Goal: Task Accomplishment & Management: Use online tool/utility

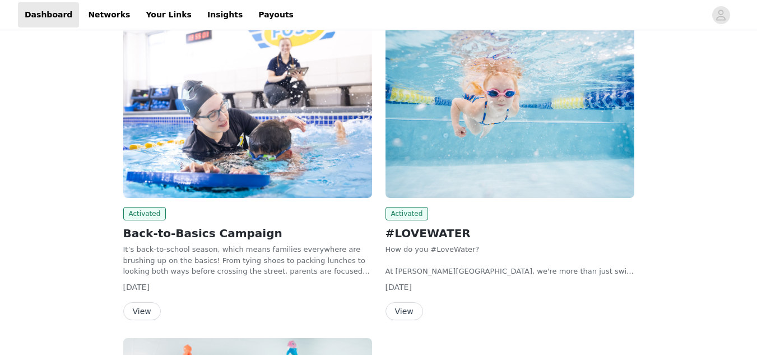
scroll to position [90, 0]
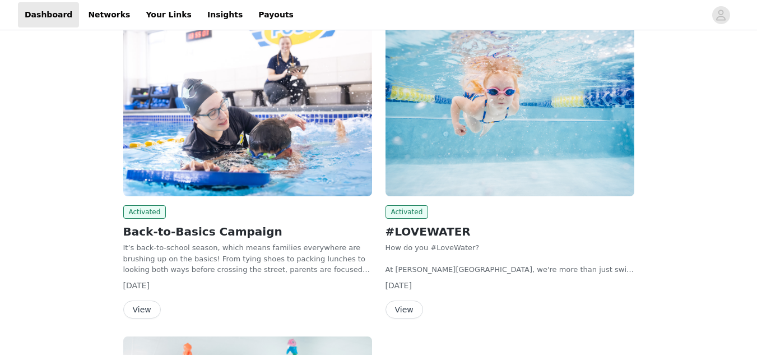
click at [395, 208] on span "Activated" at bounding box center [406, 211] width 43 height 13
click at [444, 122] on img at bounding box center [509, 103] width 249 height 187
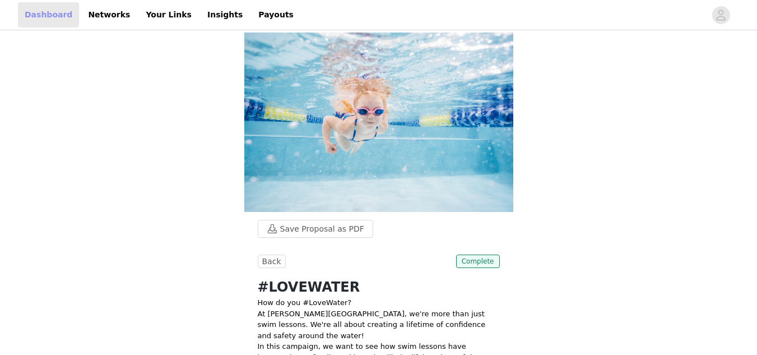
click at [53, 13] on link "Dashboard" at bounding box center [48, 14] width 61 height 25
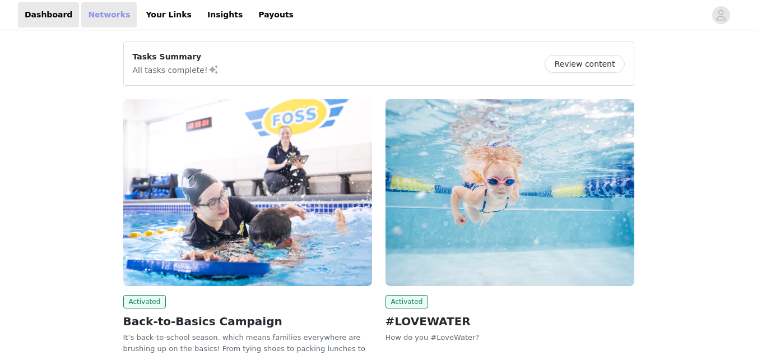
click at [92, 26] on link "Networks" at bounding box center [108, 14] width 55 height 25
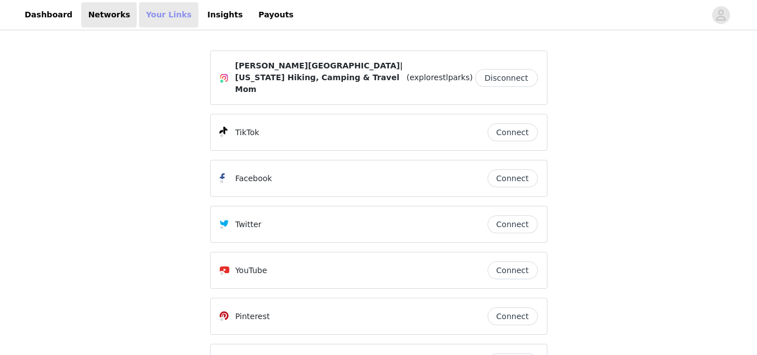
click at [154, 20] on link "Your Links" at bounding box center [168, 14] width 59 height 25
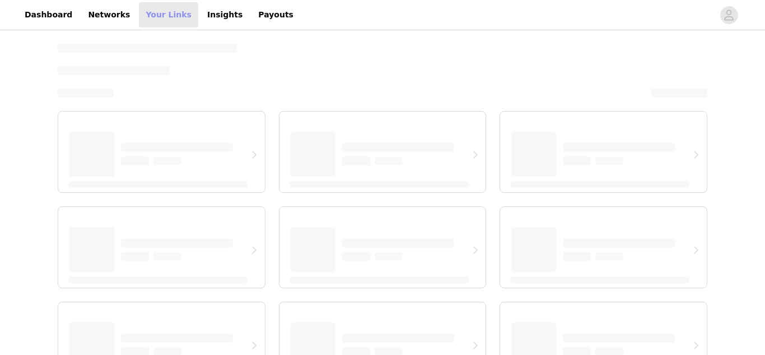
select select "12"
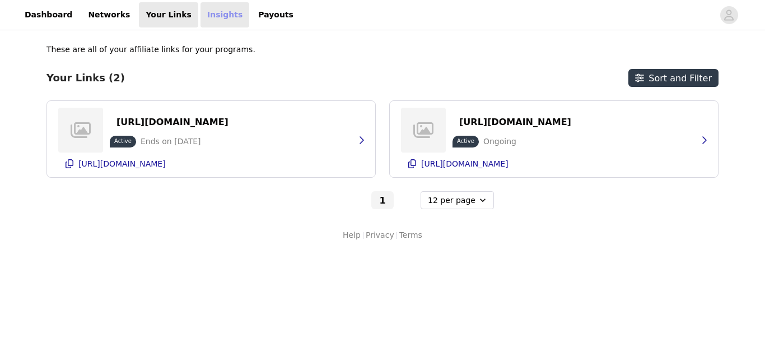
click at [209, 16] on link "Insights" at bounding box center [225, 14] width 49 height 25
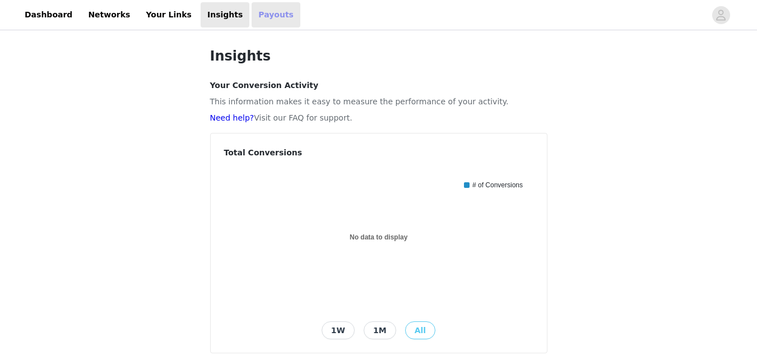
click at [252, 16] on link "Payouts" at bounding box center [276, 14] width 49 height 25
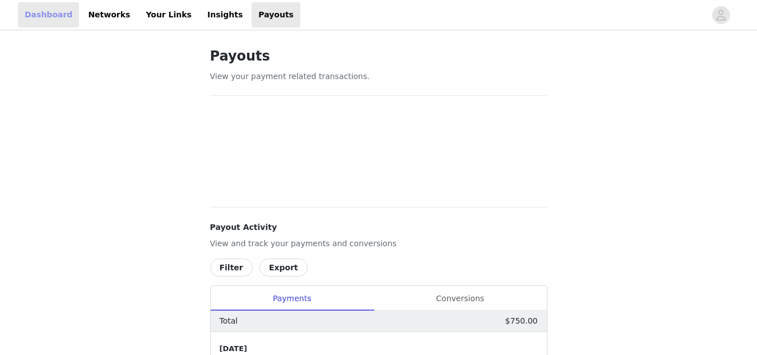
click at [25, 18] on link "Dashboard" at bounding box center [48, 14] width 61 height 25
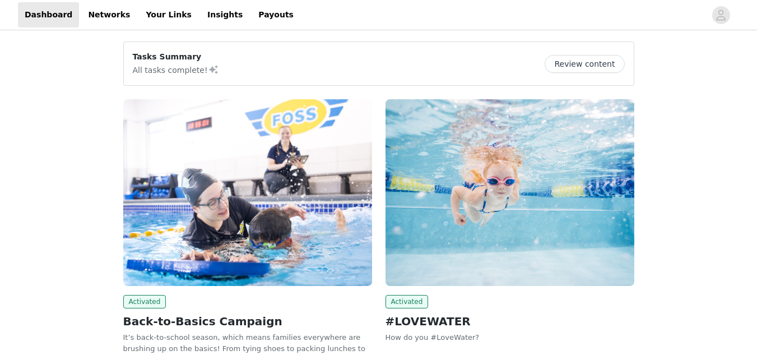
click at [245, 274] on img at bounding box center [247, 192] width 249 height 187
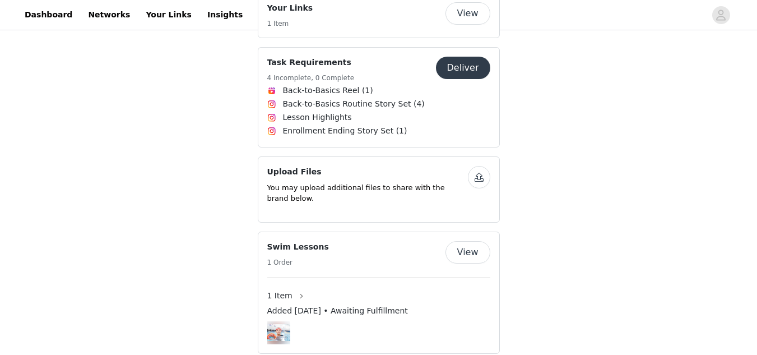
scroll to position [522, 0]
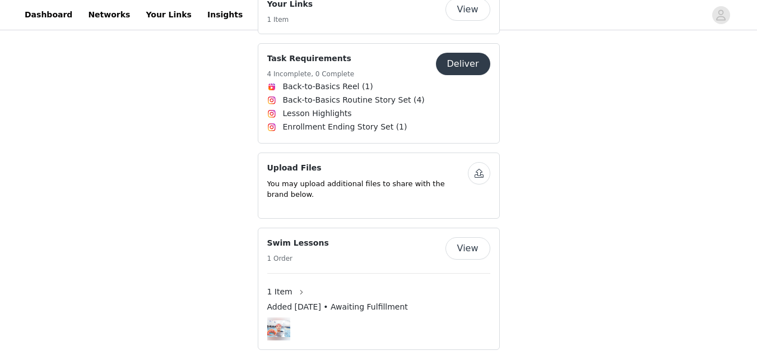
click at [462, 53] on button "Deliver" at bounding box center [463, 64] width 54 height 22
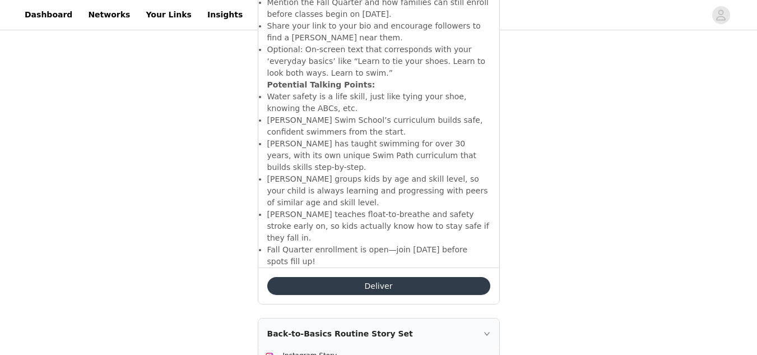
scroll to position [491, 0]
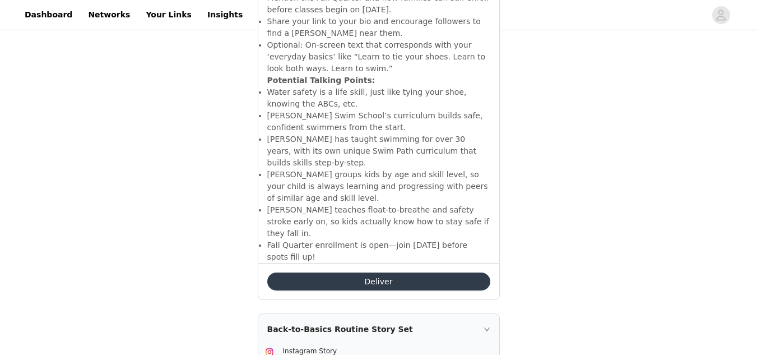
click at [398, 272] on button "Deliver" at bounding box center [378, 281] width 223 height 18
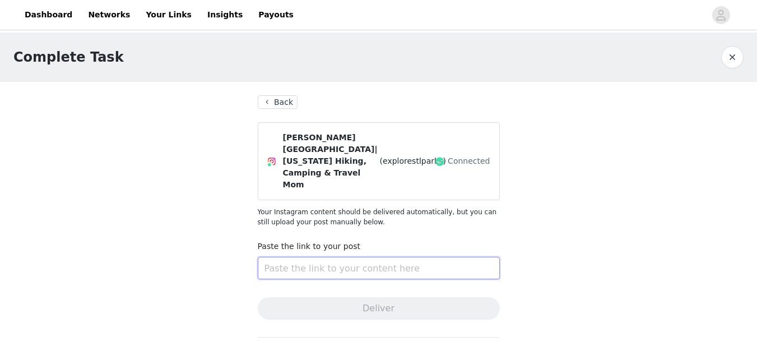
click at [292, 257] on input "text" at bounding box center [379, 268] width 242 height 22
paste input "[URL][DOMAIN_NAME]"
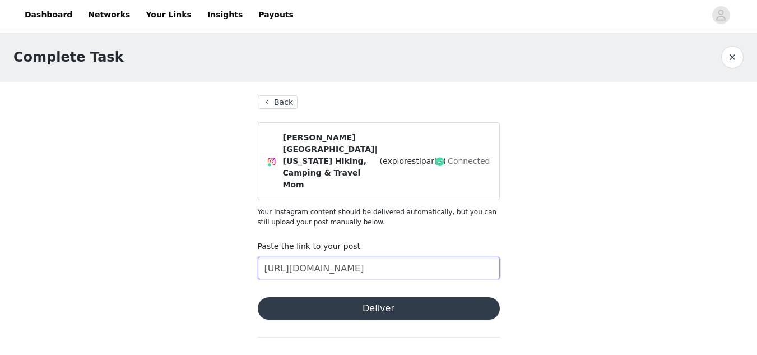
type input "[URL][DOMAIN_NAME]"
click at [314, 297] on button "Deliver" at bounding box center [379, 308] width 242 height 22
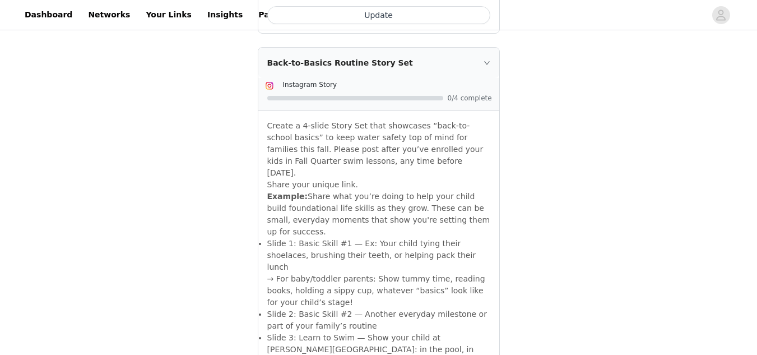
scroll to position [760, 0]
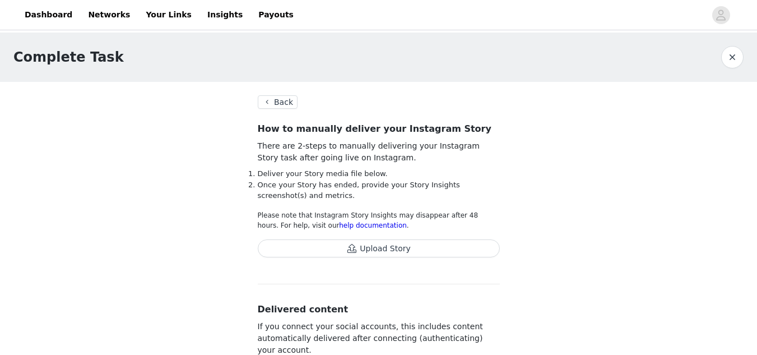
click at [352, 253] on button "Upload Story" at bounding box center [379, 248] width 242 height 18
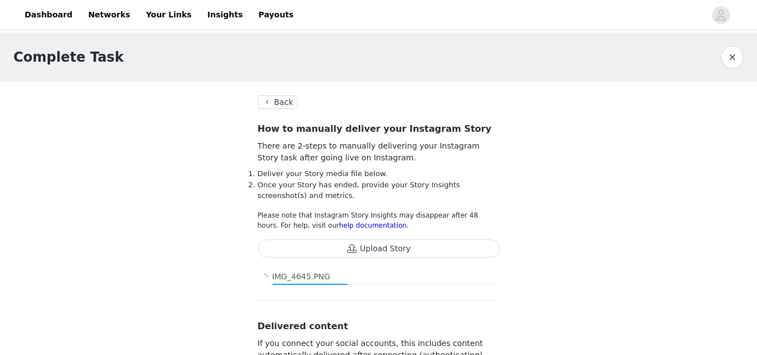
click at [304, 248] on button "Upload Story" at bounding box center [379, 248] width 242 height 18
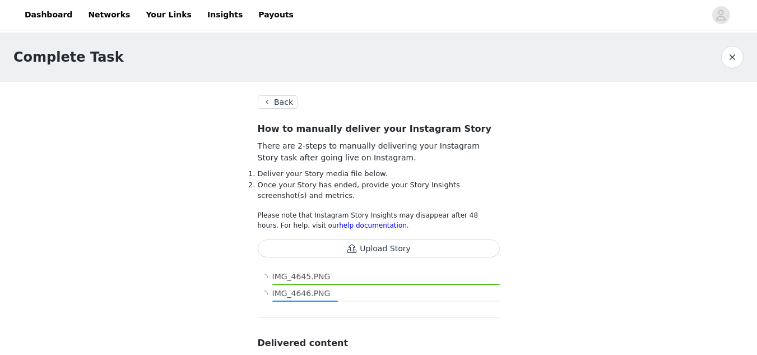
click at [356, 253] on button "Upload Story" at bounding box center [379, 248] width 242 height 18
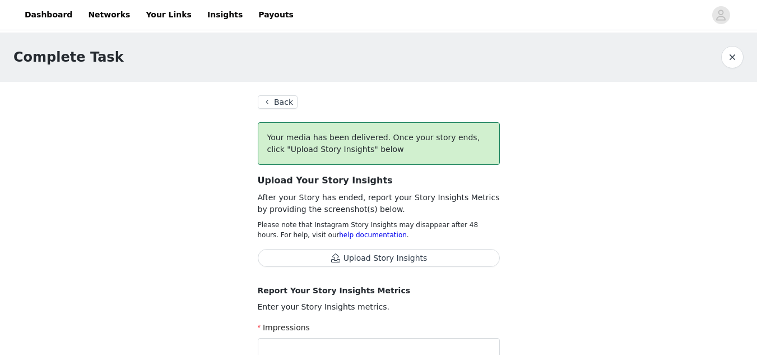
click at [355, 253] on button "Upload Story Insights" at bounding box center [379, 258] width 242 height 18
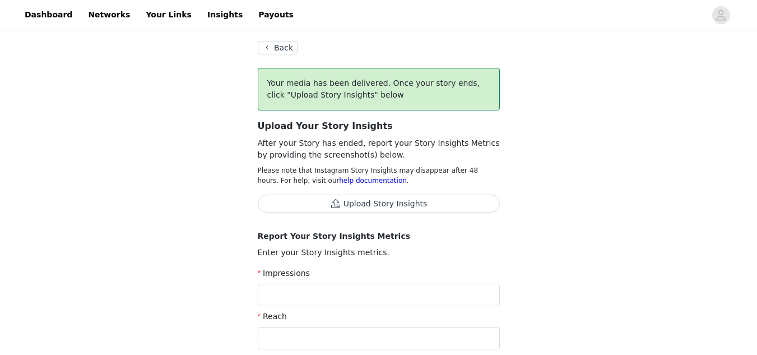
scroll to position [46, 0]
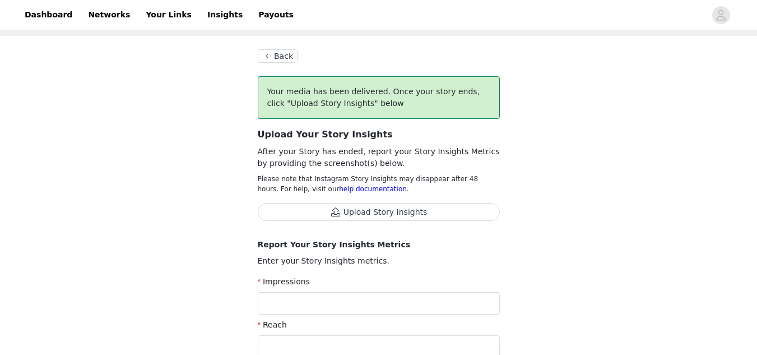
click at [284, 57] on button "Back" at bounding box center [278, 55] width 40 height 13
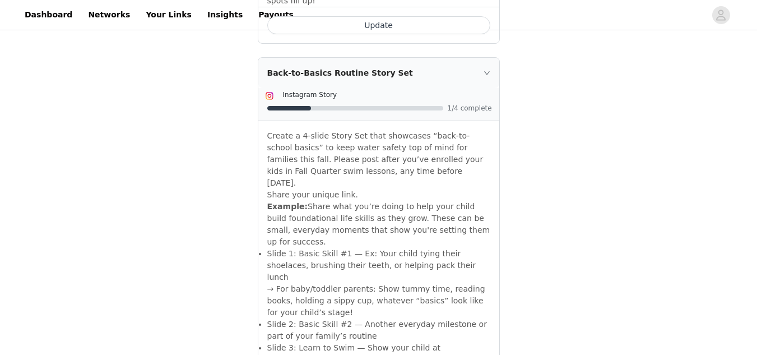
scroll to position [749, 0]
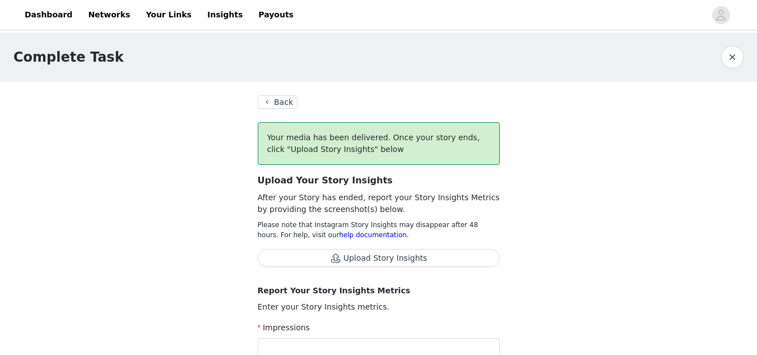
click at [450, 265] on button "Upload Story Insights" at bounding box center [379, 258] width 242 height 18
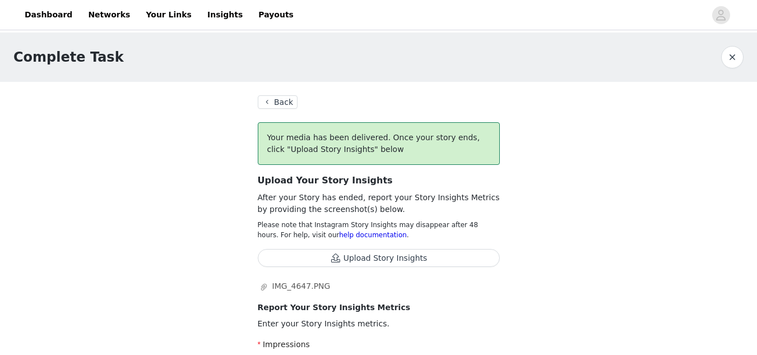
click at [281, 100] on button "Back" at bounding box center [278, 101] width 40 height 13
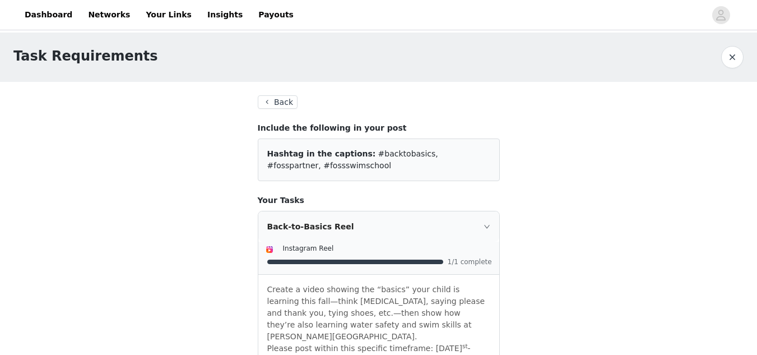
click at [281, 100] on button "Back" at bounding box center [278, 101] width 40 height 13
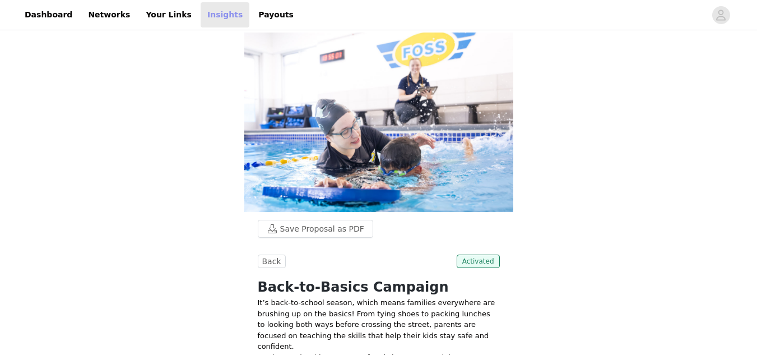
click at [201, 10] on link "Insights" at bounding box center [225, 14] width 49 height 25
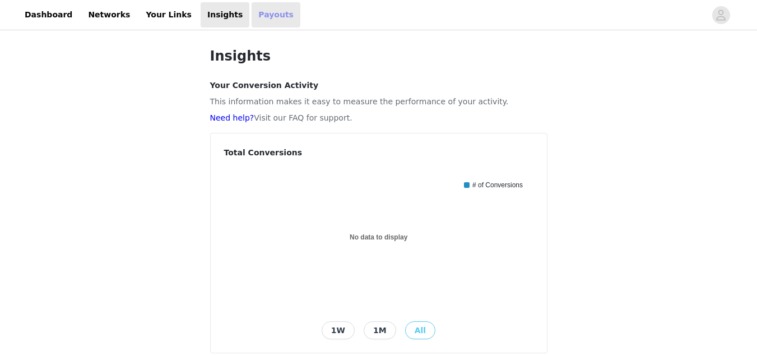
click at [252, 17] on link "Payouts" at bounding box center [276, 14] width 49 height 25
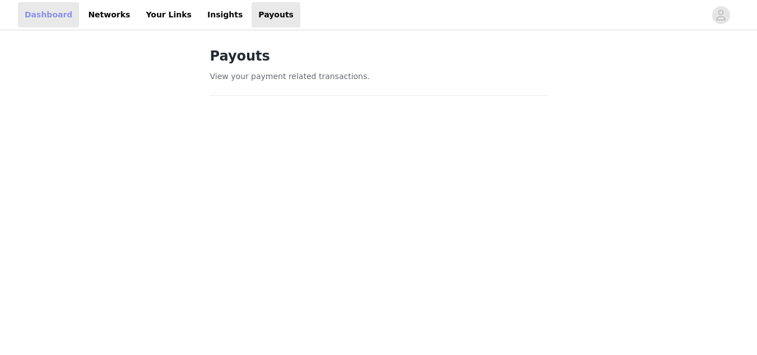
click at [28, 24] on link "Dashboard" at bounding box center [48, 14] width 61 height 25
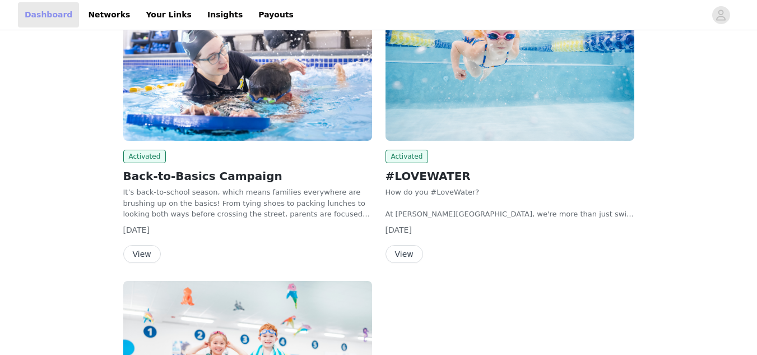
scroll to position [145, 0]
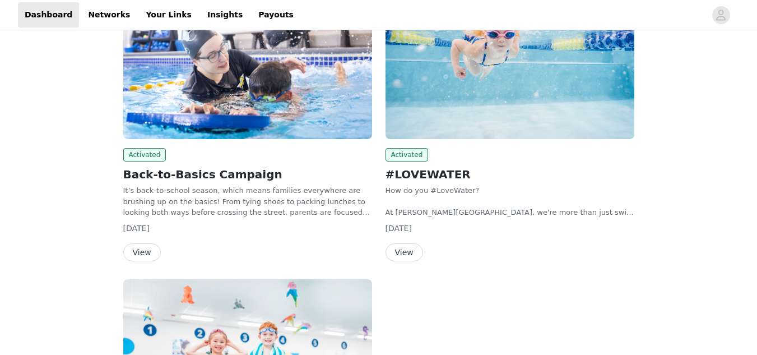
click at [205, 104] on img at bounding box center [247, 45] width 249 height 187
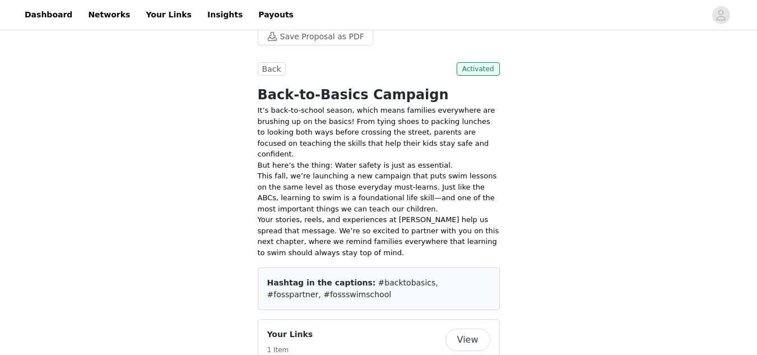
scroll to position [198, 0]
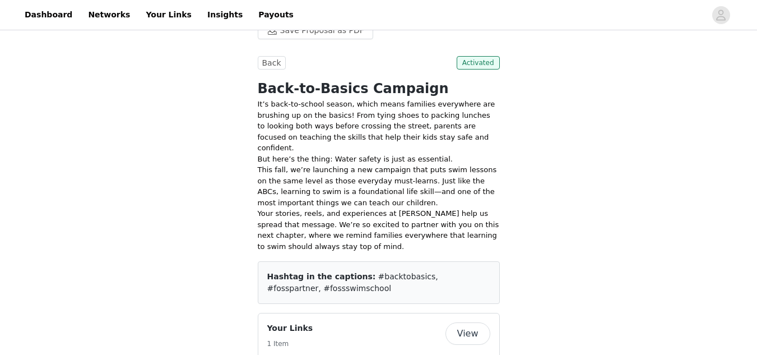
click at [473, 63] on span "Activated" at bounding box center [478, 62] width 43 height 13
click at [348, 30] on button "Save Proposal as PDF" at bounding box center [315, 30] width 115 height 18
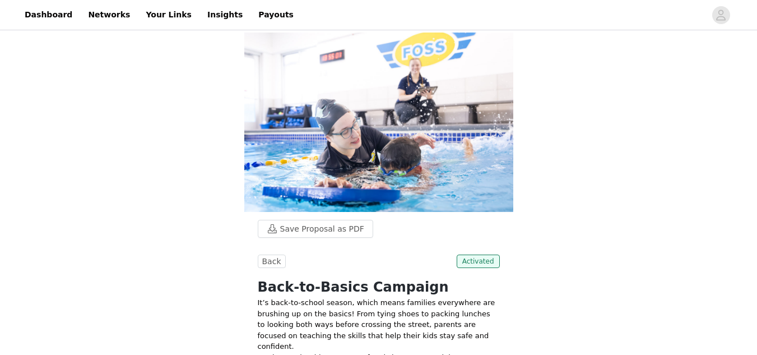
scroll to position [374, 0]
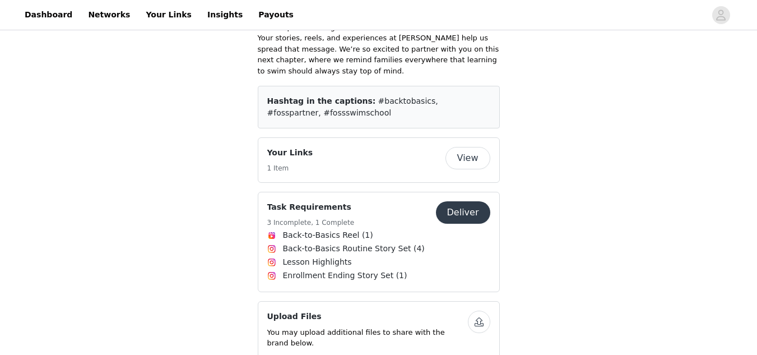
click at [466, 201] on button "Deliver" at bounding box center [463, 212] width 54 height 22
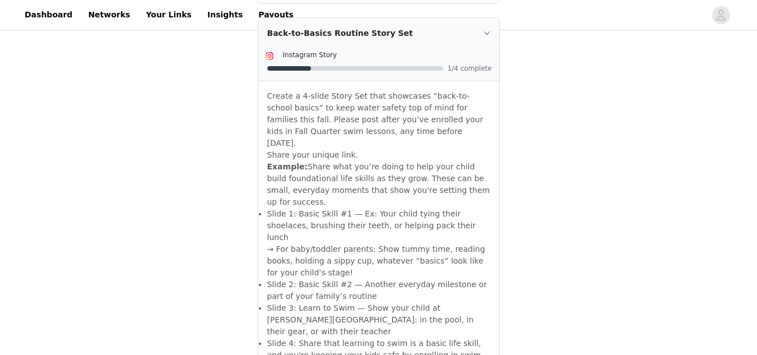
scroll to position [799, 0]
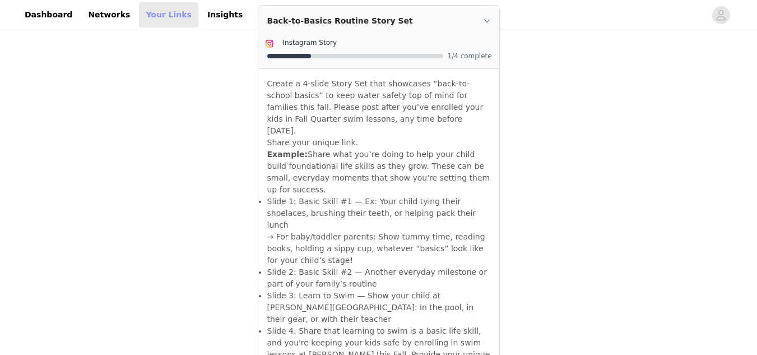
click at [146, 19] on link "Your Links" at bounding box center [168, 14] width 59 height 25
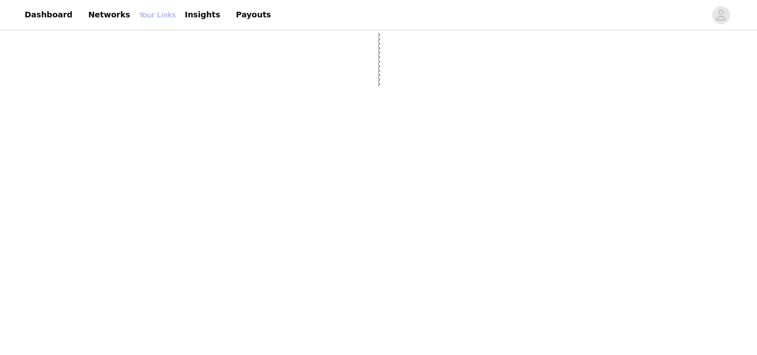
scroll to position [135, 0]
select select "12"
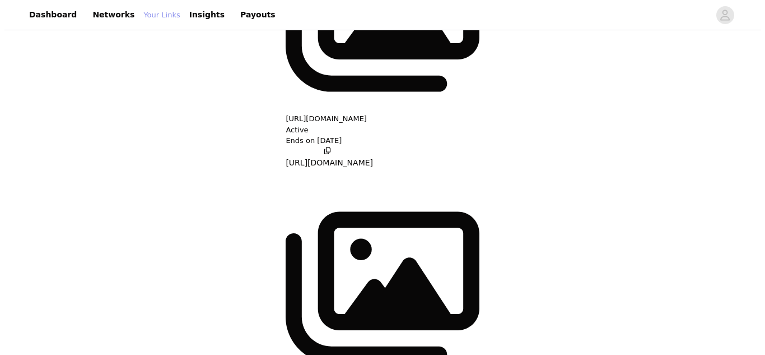
scroll to position [0, 0]
